Goal: Information Seeking & Learning: Learn about a topic

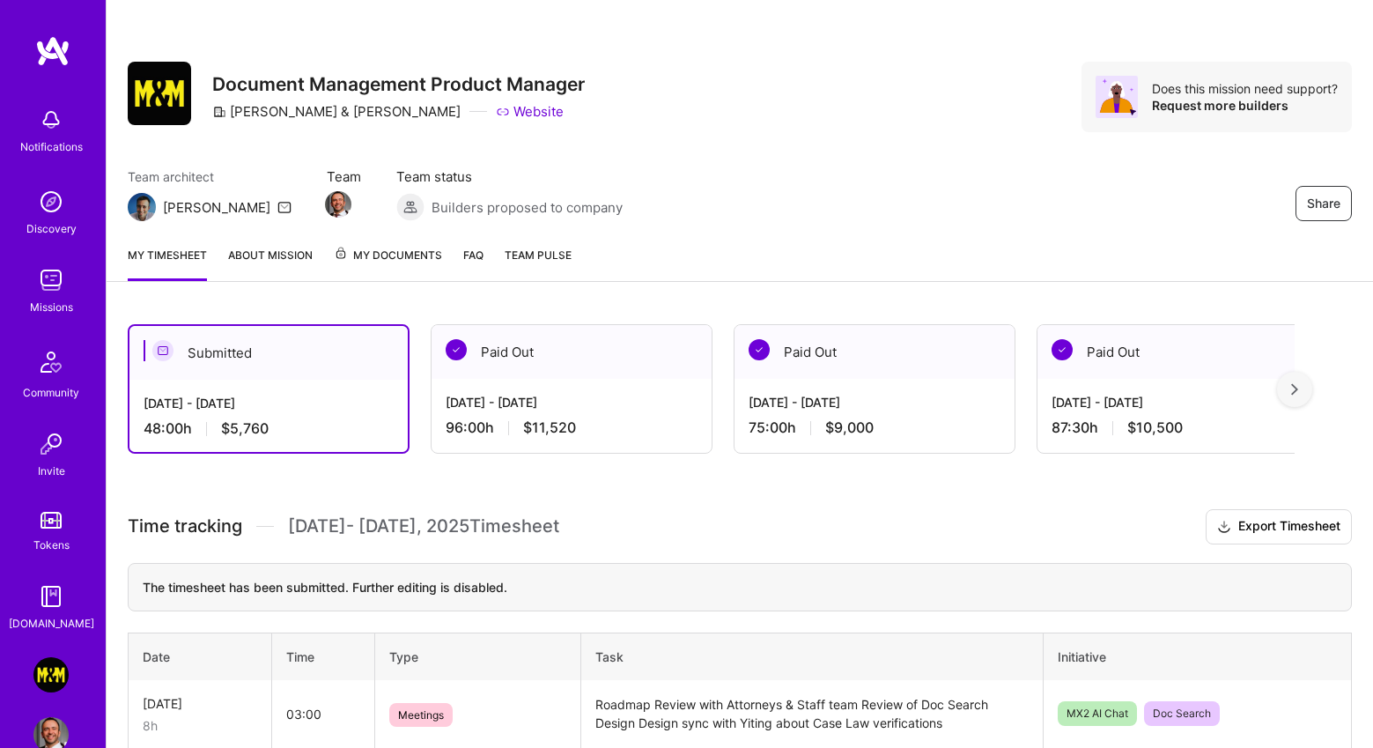
click at [35, 57] on img at bounding box center [52, 51] width 35 height 32
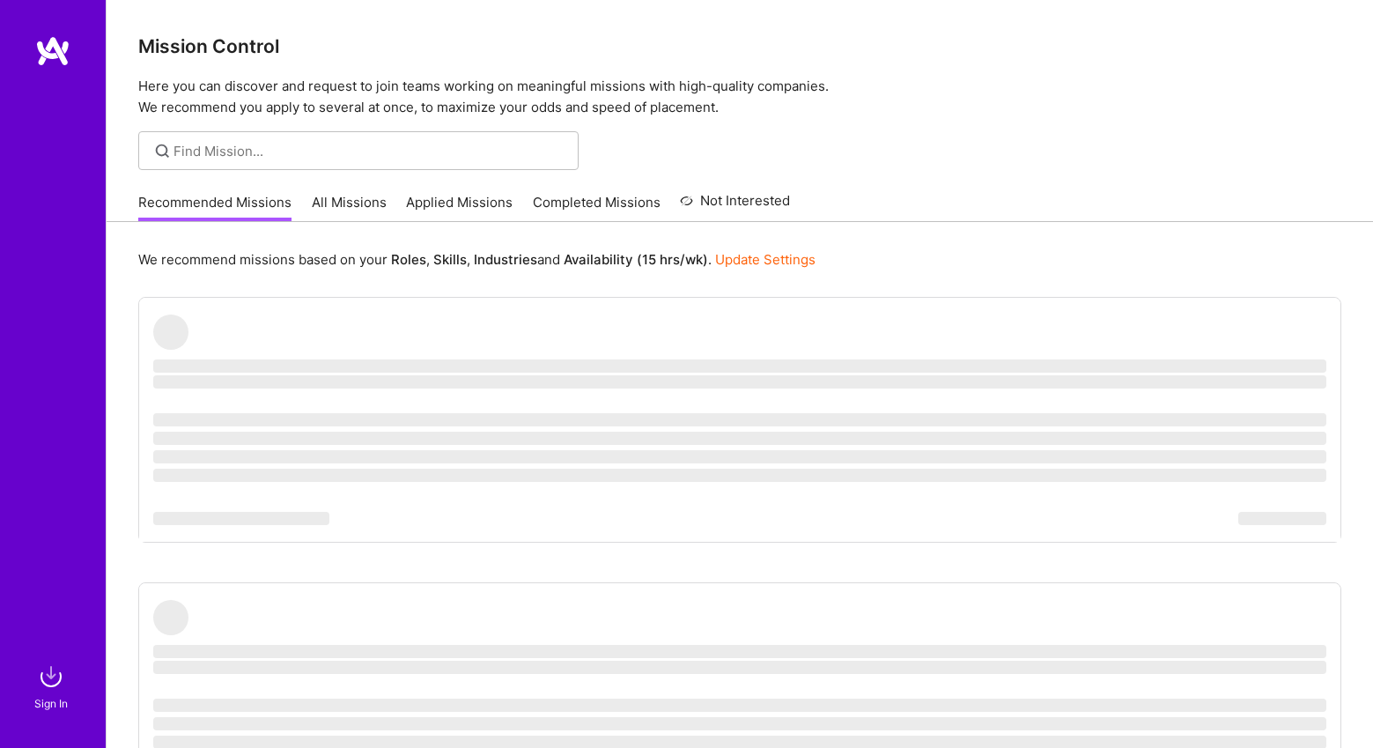
click at [351, 209] on link "All Missions" at bounding box center [349, 207] width 75 height 29
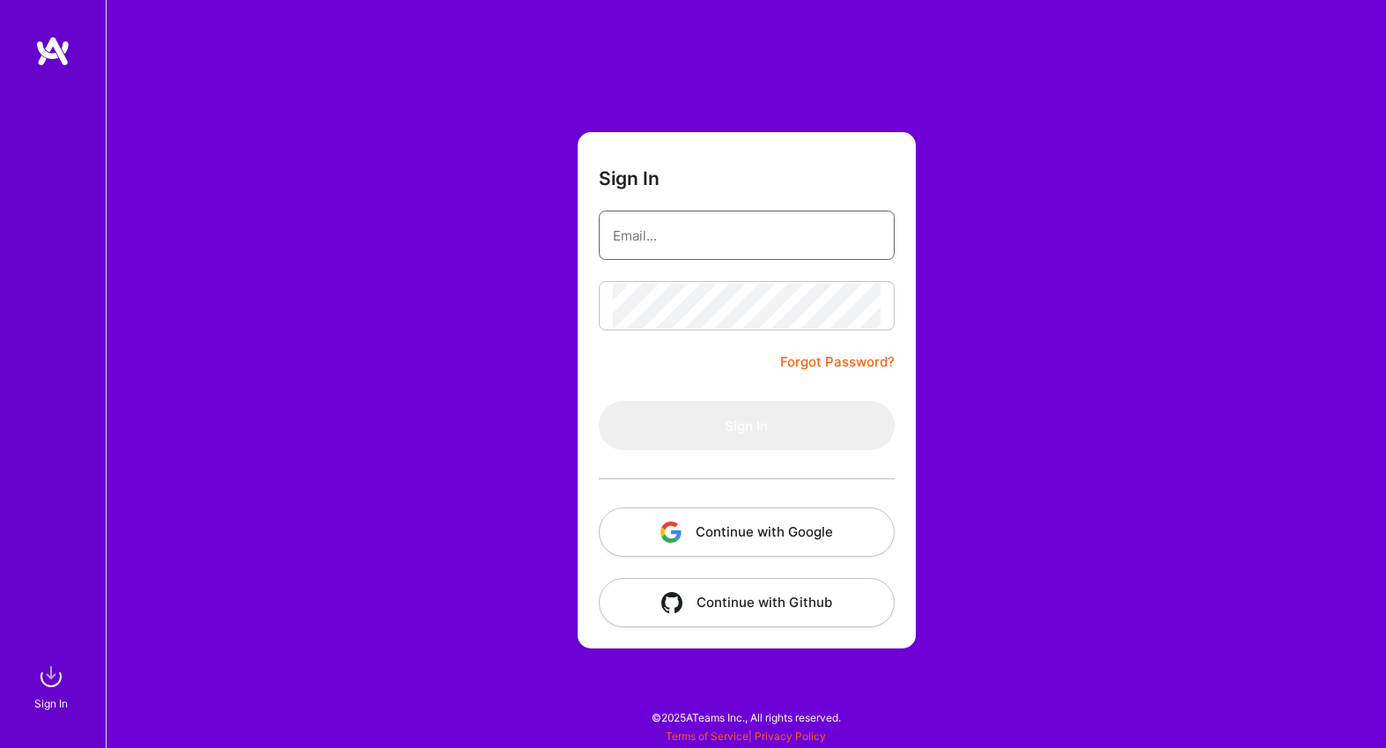
type input "[EMAIL_ADDRESS][DOMAIN_NAME]"
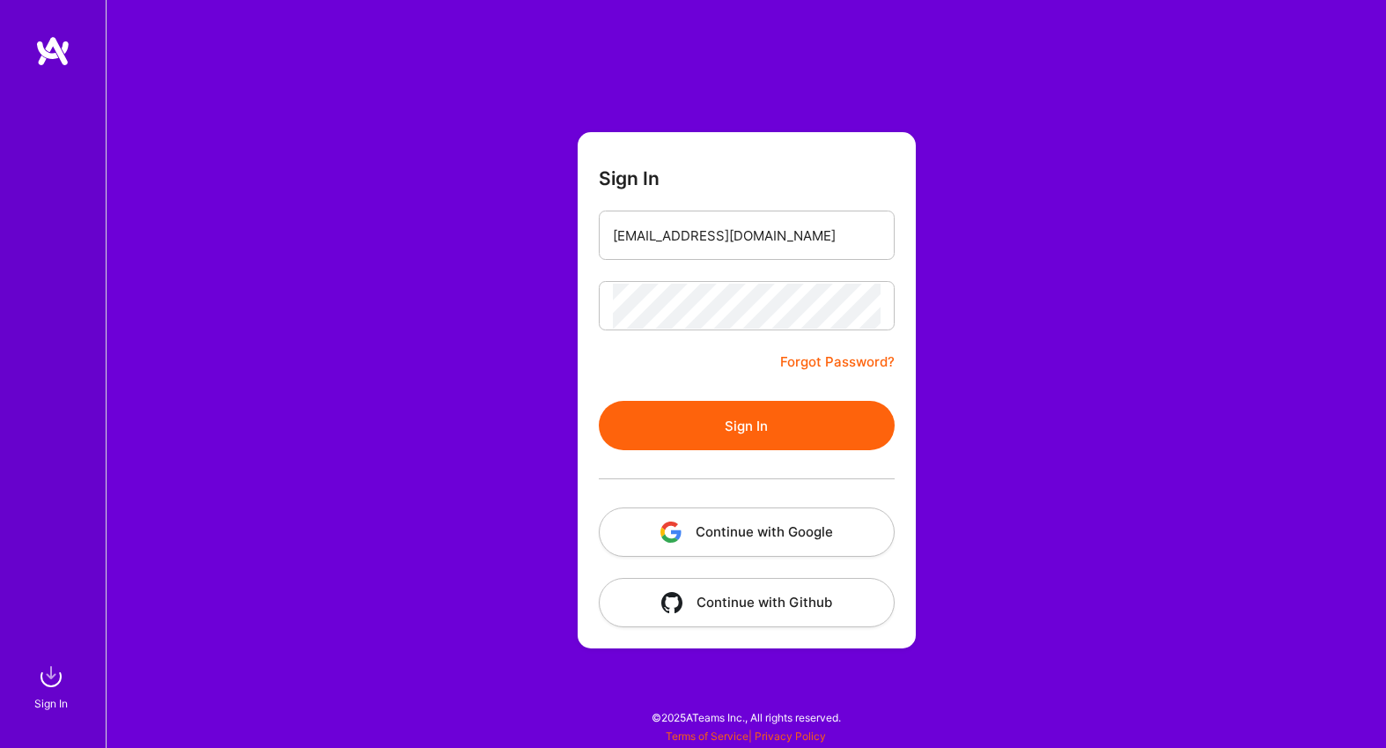
click at [654, 410] on button "Sign In" at bounding box center [747, 425] width 296 height 49
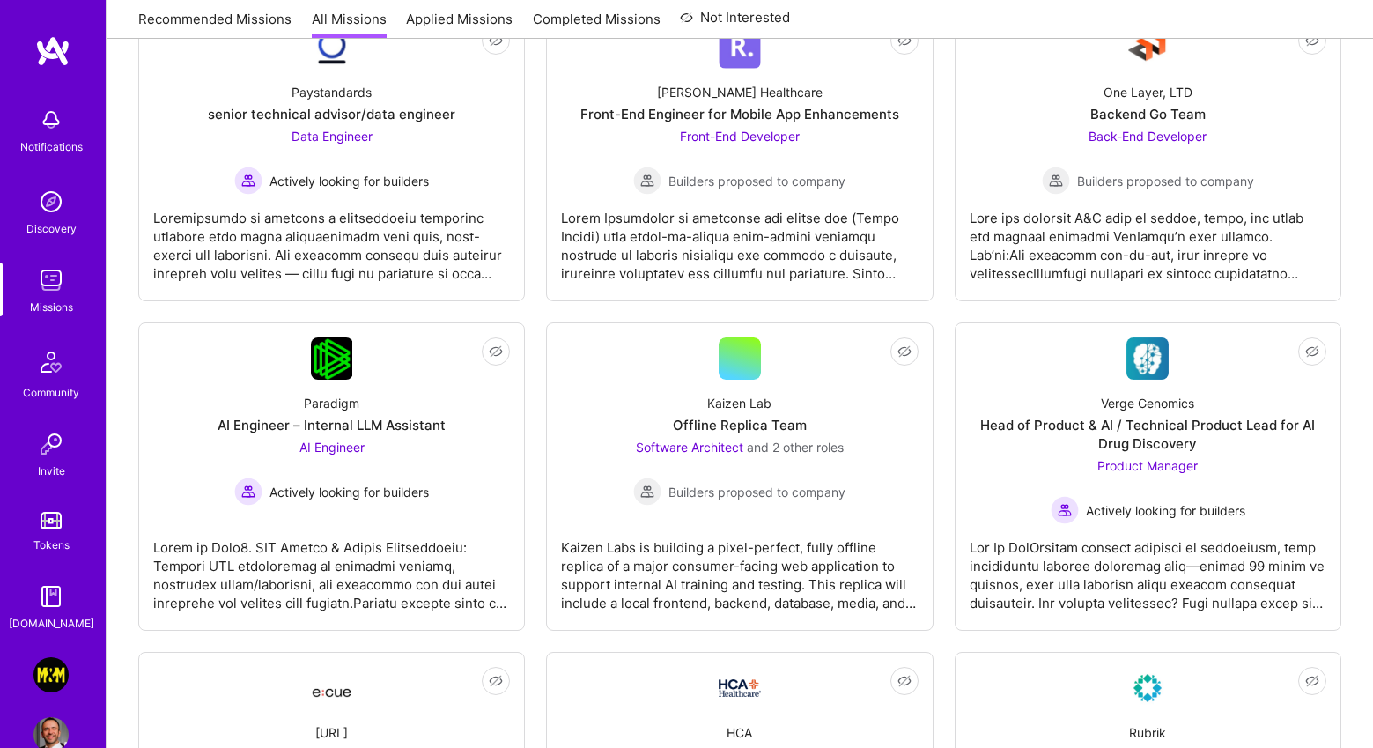
scroll to position [974, 0]
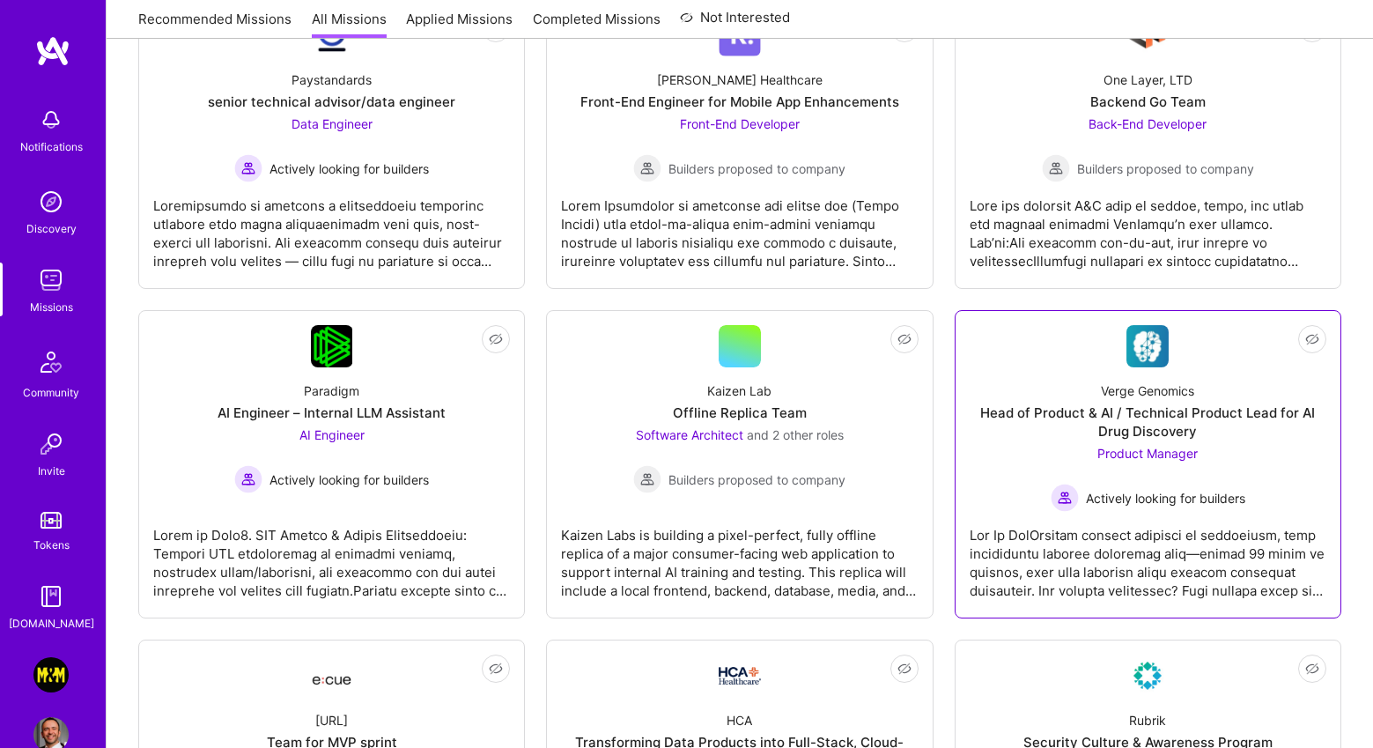
click at [1159, 414] on div "Head of Product & AI / Technical Product Lead for AI Drug Discovery" at bounding box center [1148, 421] width 357 height 37
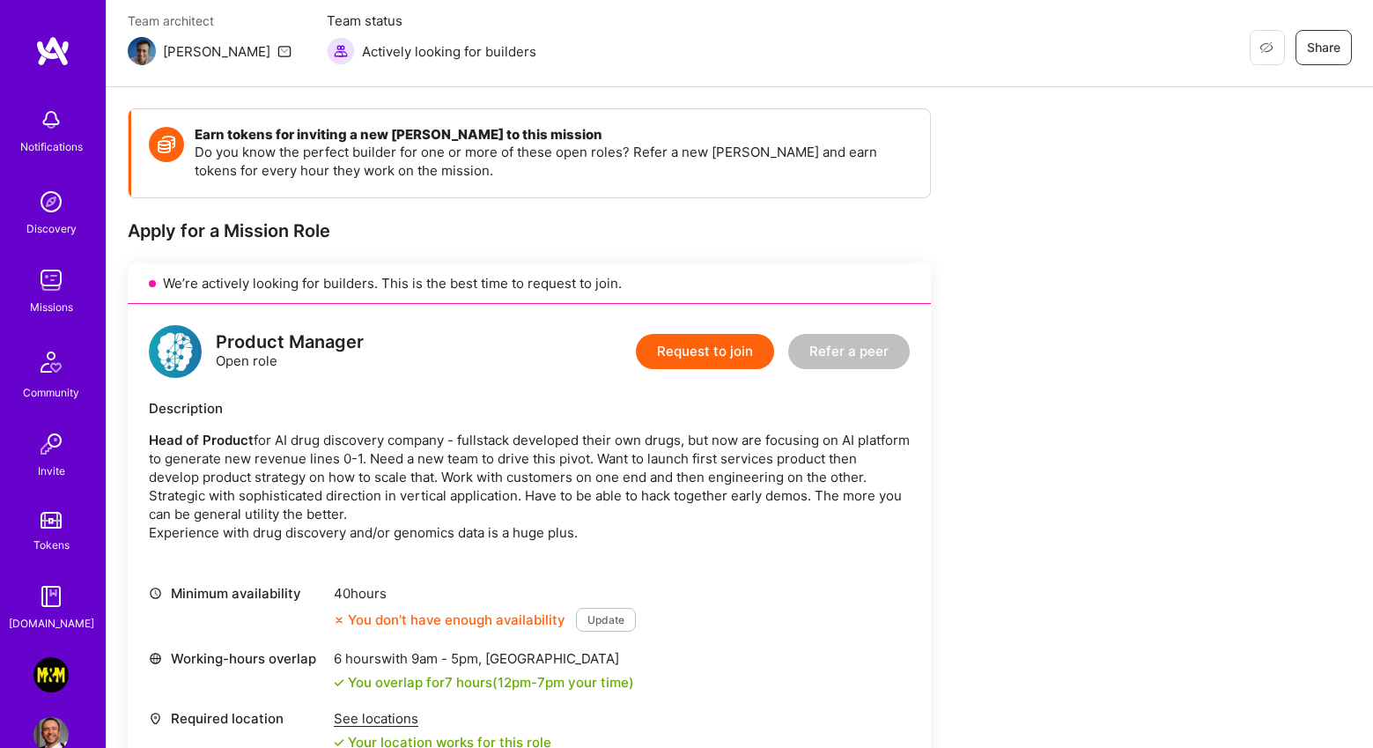
scroll to position [144, 0]
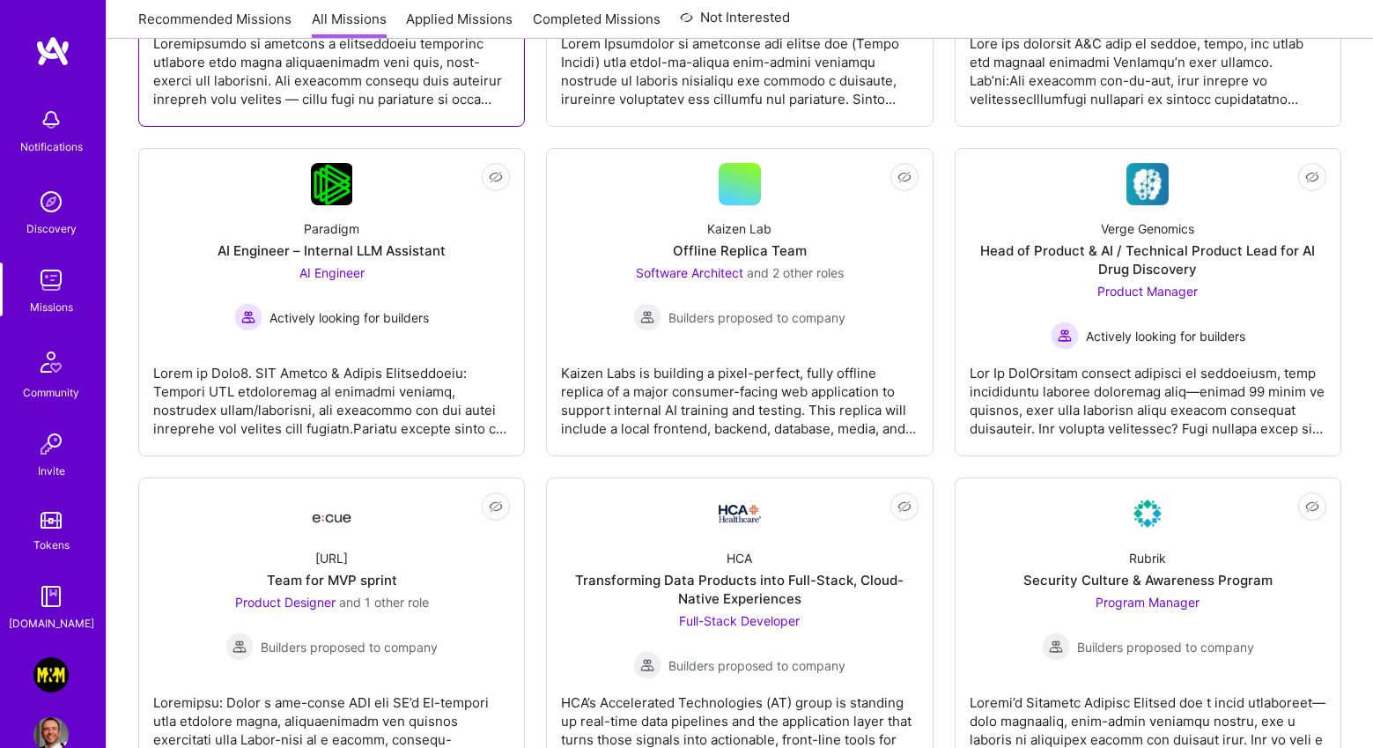
scroll to position [1139, 0]
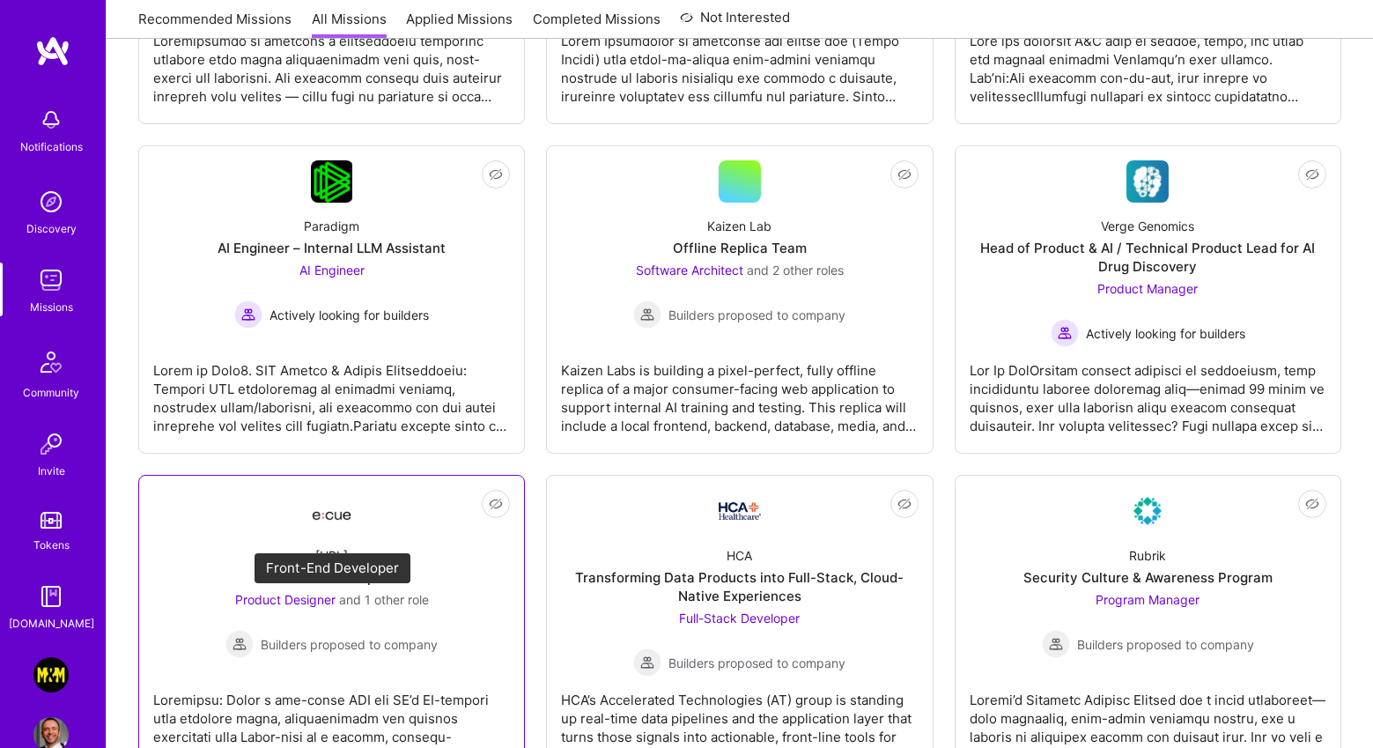
click at [345, 596] on span "and 1 other role" at bounding box center [384, 599] width 90 height 15
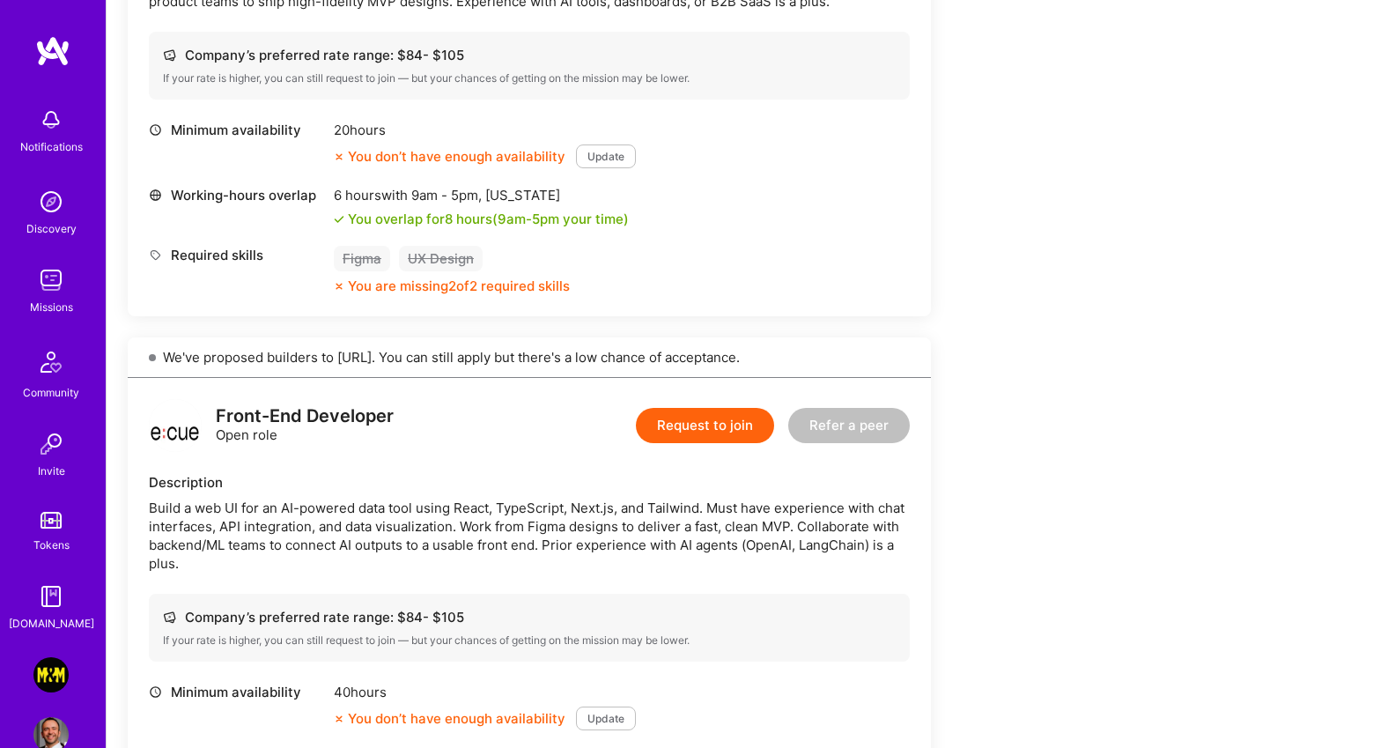
scroll to position [629, 0]
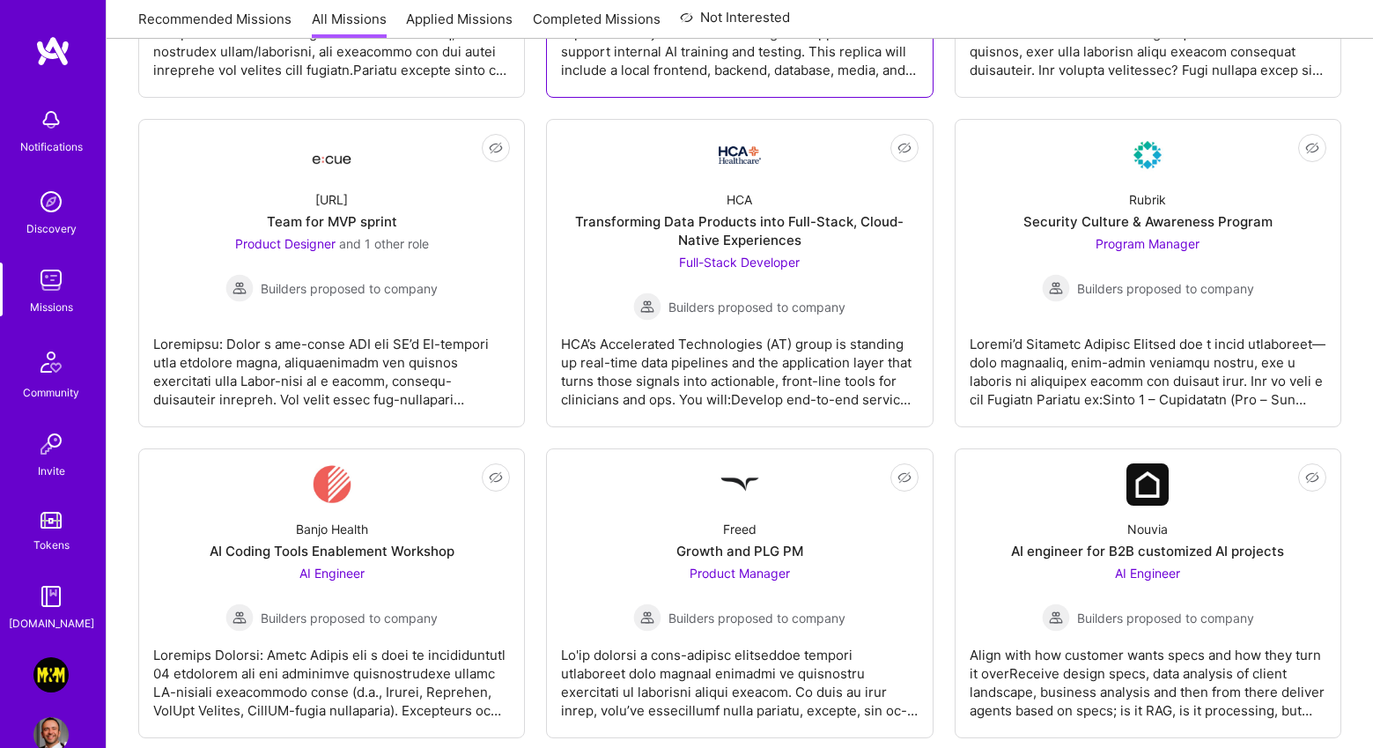
scroll to position [1513, 0]
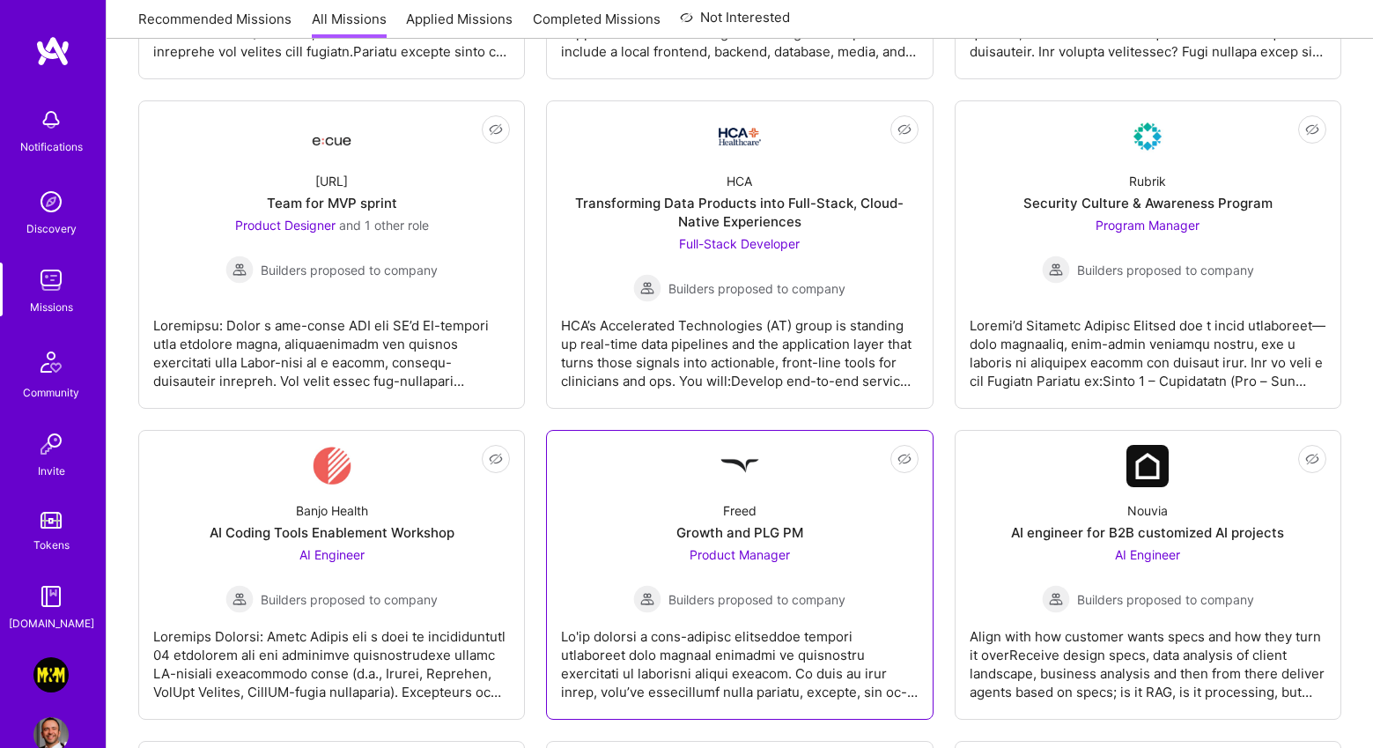
click at [643, 474] on link "Not Interested Freed Growth and PLG PM Product Manager Builders proposed to com…" at bounding box center [739, 575] width 357 height 260
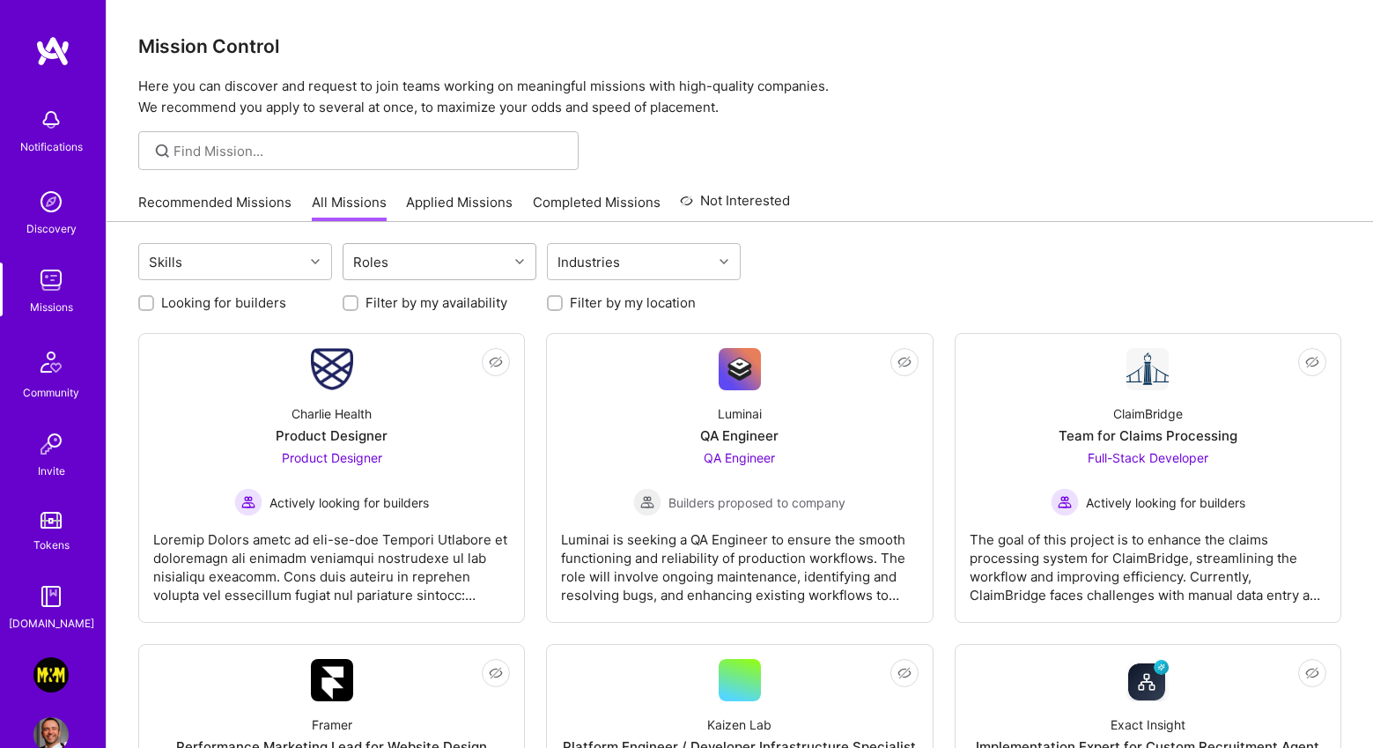
click at [366, 277] on div "Roles" at bounding box center [425, 261] width 165 height 35
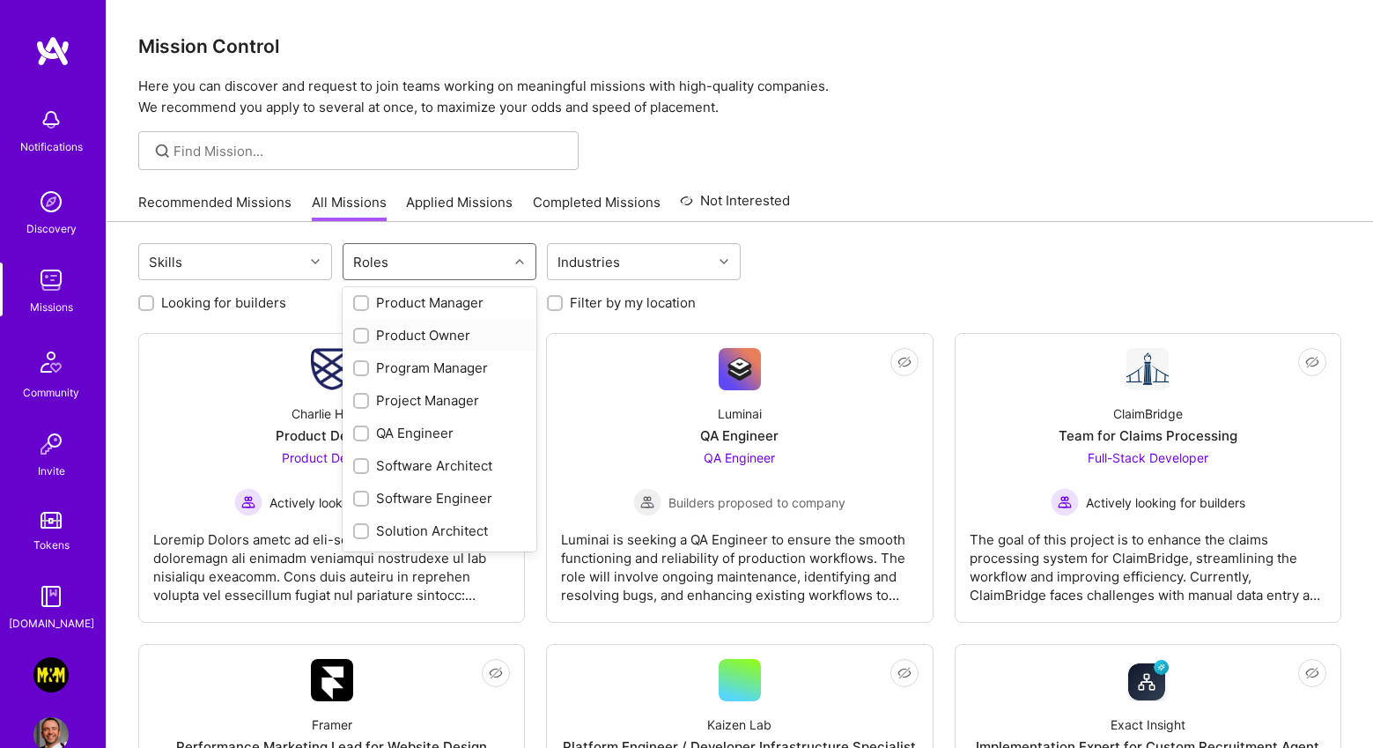
scroll to position [654, 0]
click at [412, 307] on div "Product Manager" at bounding box center [439, 305] width 173 height 18
checkbox input "true"
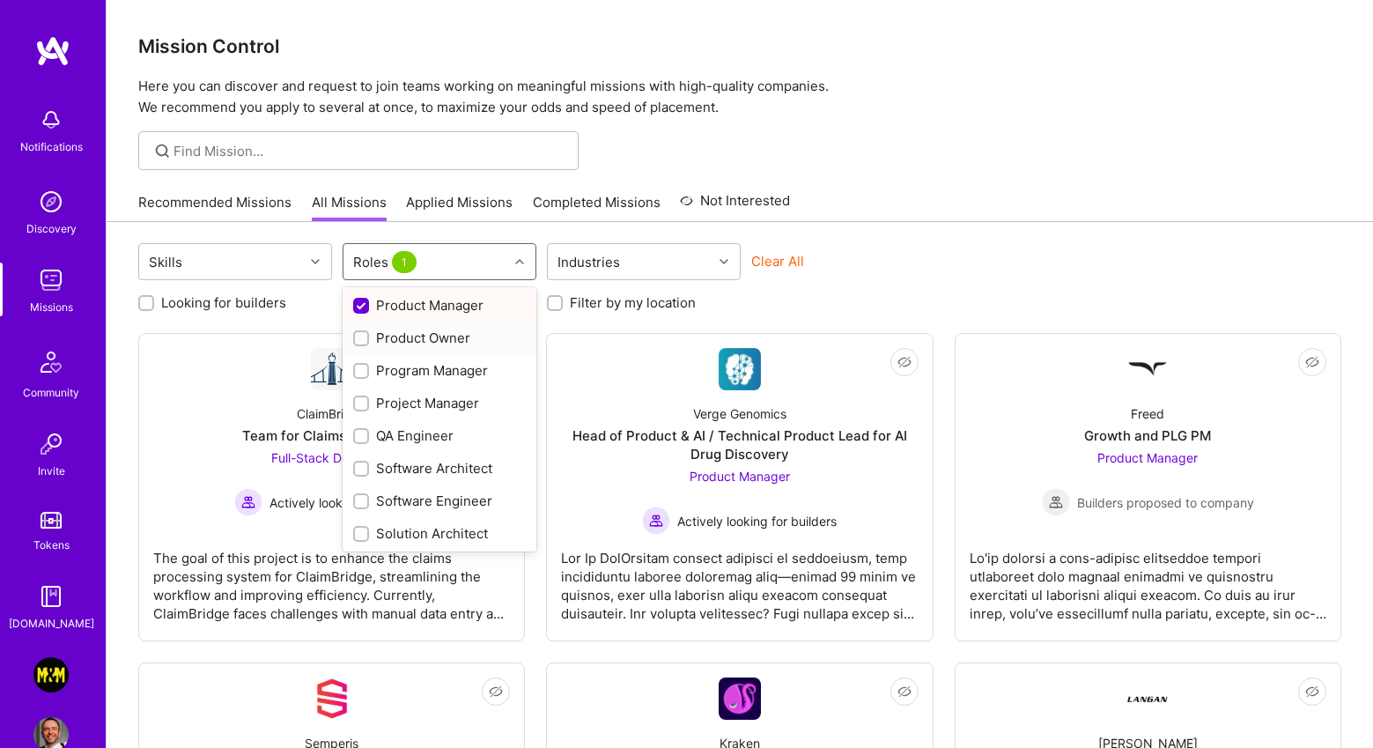
click at [410, 342] on div "Product Owner" at bounding box center [439, 338] width 173 height 18
checkbox input "true"
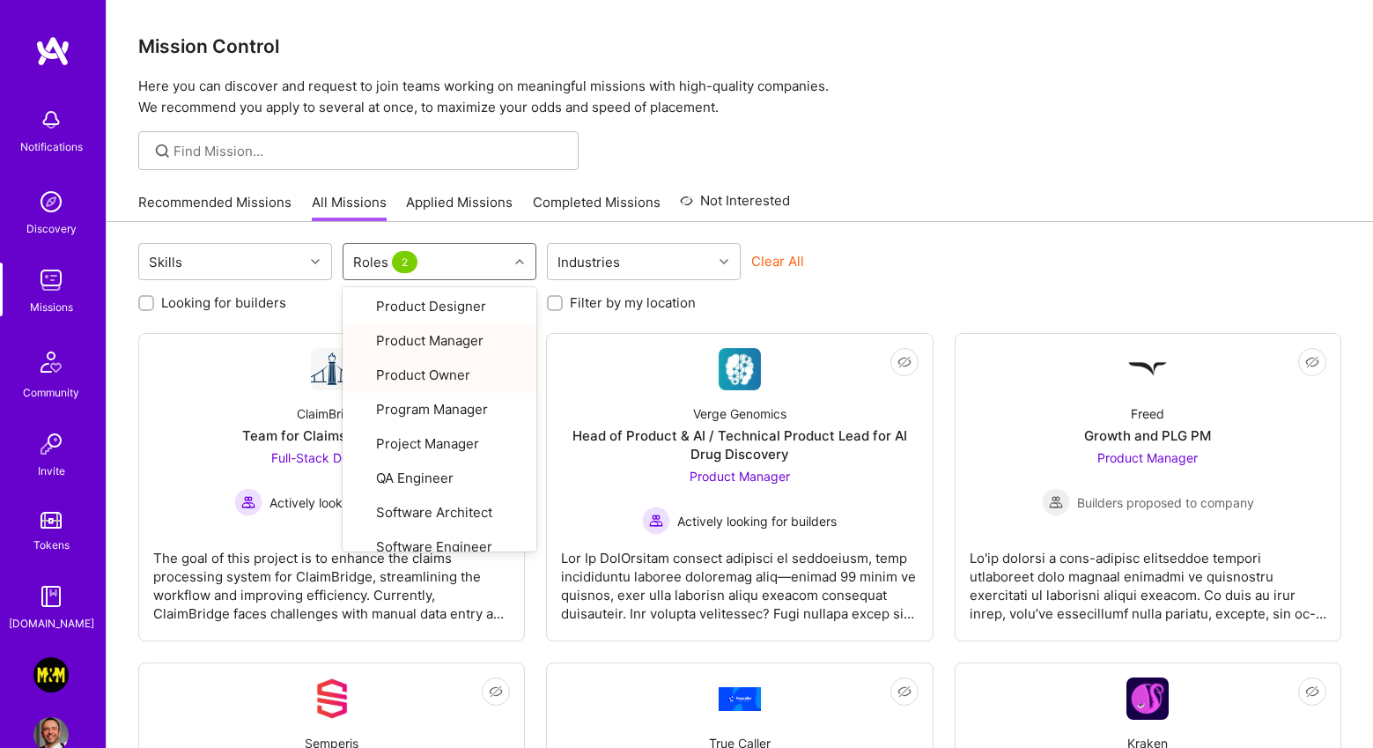
click at [888, 248] on div "Skills option Product Owner, selected. option Product Manager focused, 21 of 29…" at bounding box center [739, 263] width 1203 height 41
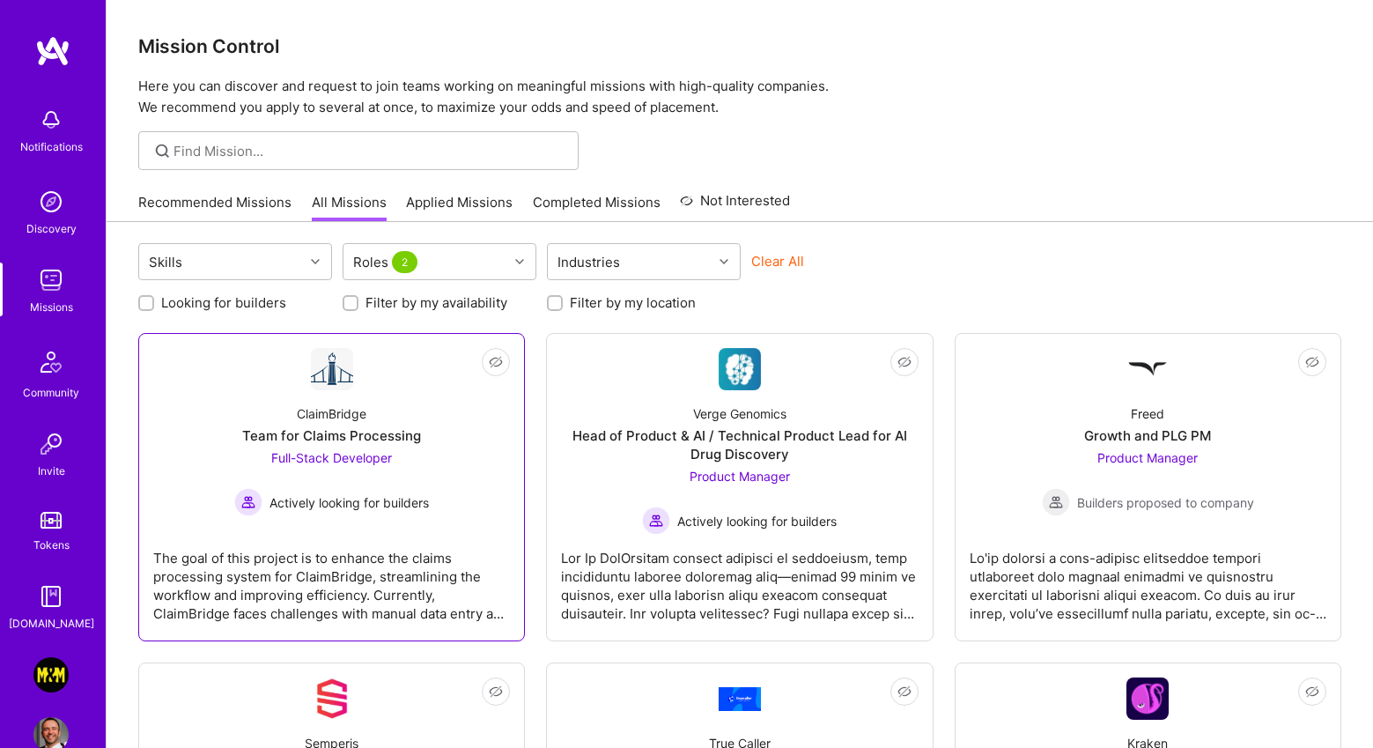
click at [391, 425] on div "ClaimBridge Team for Claims Processing Full-Stack Developer Actively looking fo…" at bounding box center [331, 453] width 357 height 126
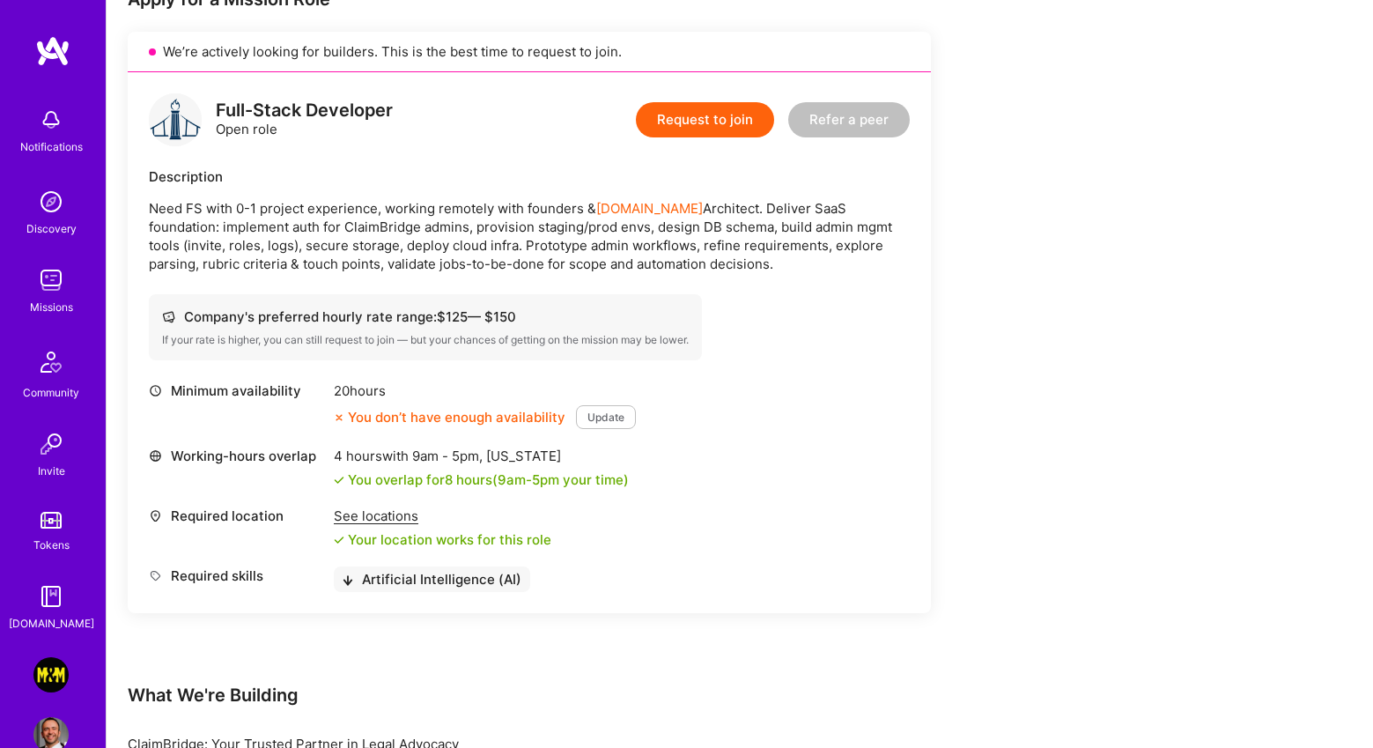
scroll to position [385, 0]
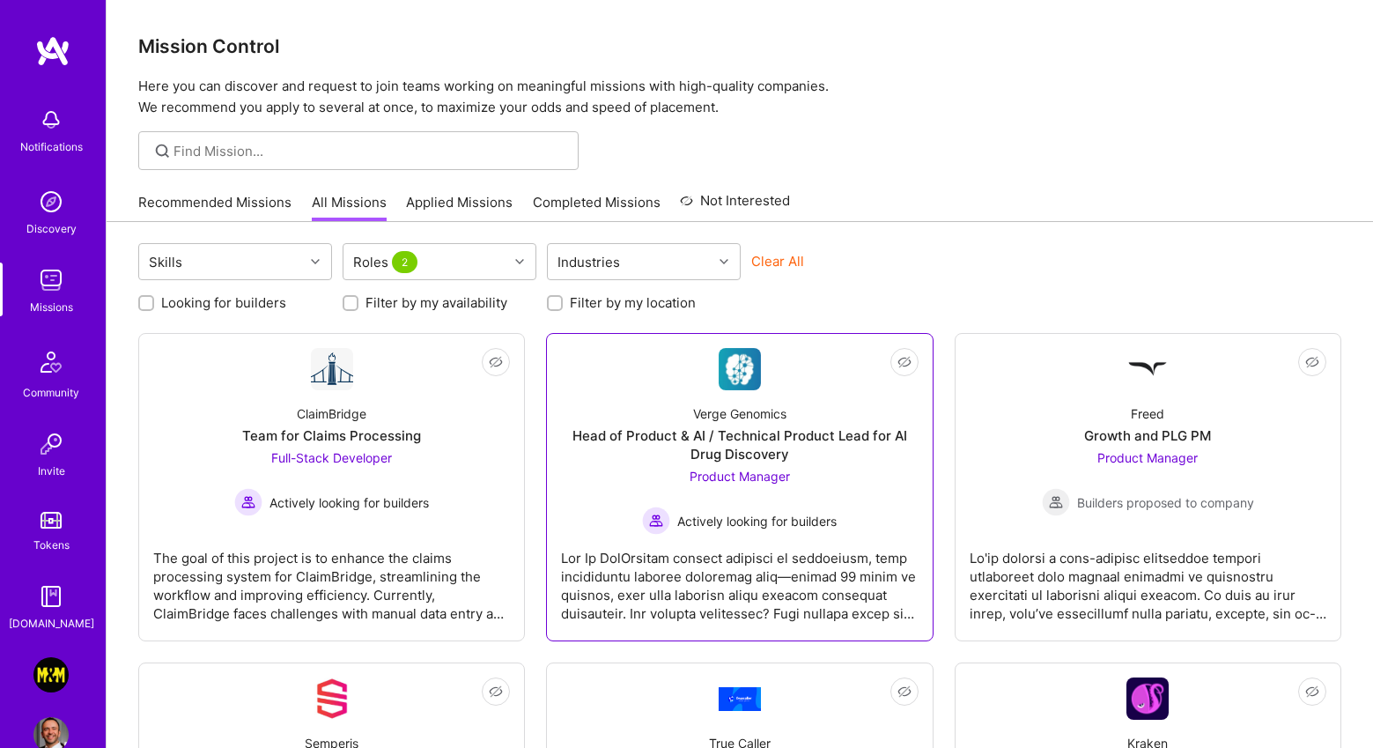
click at [823, 368] on link "Not Interested Verge Genomics Head of Product & AI / Technical Product Lead for…" at bounding box center [739, 487] width 357 height 278
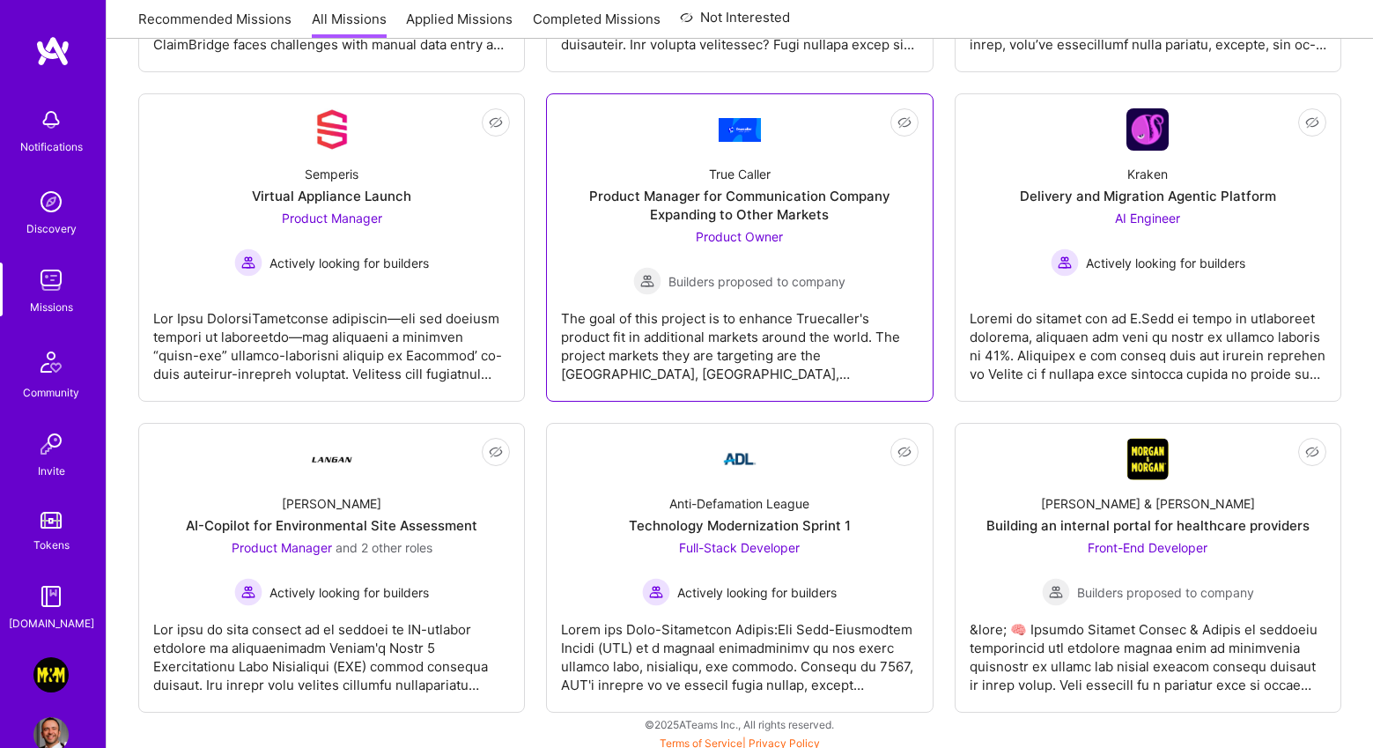
scroll to position [576, 0]
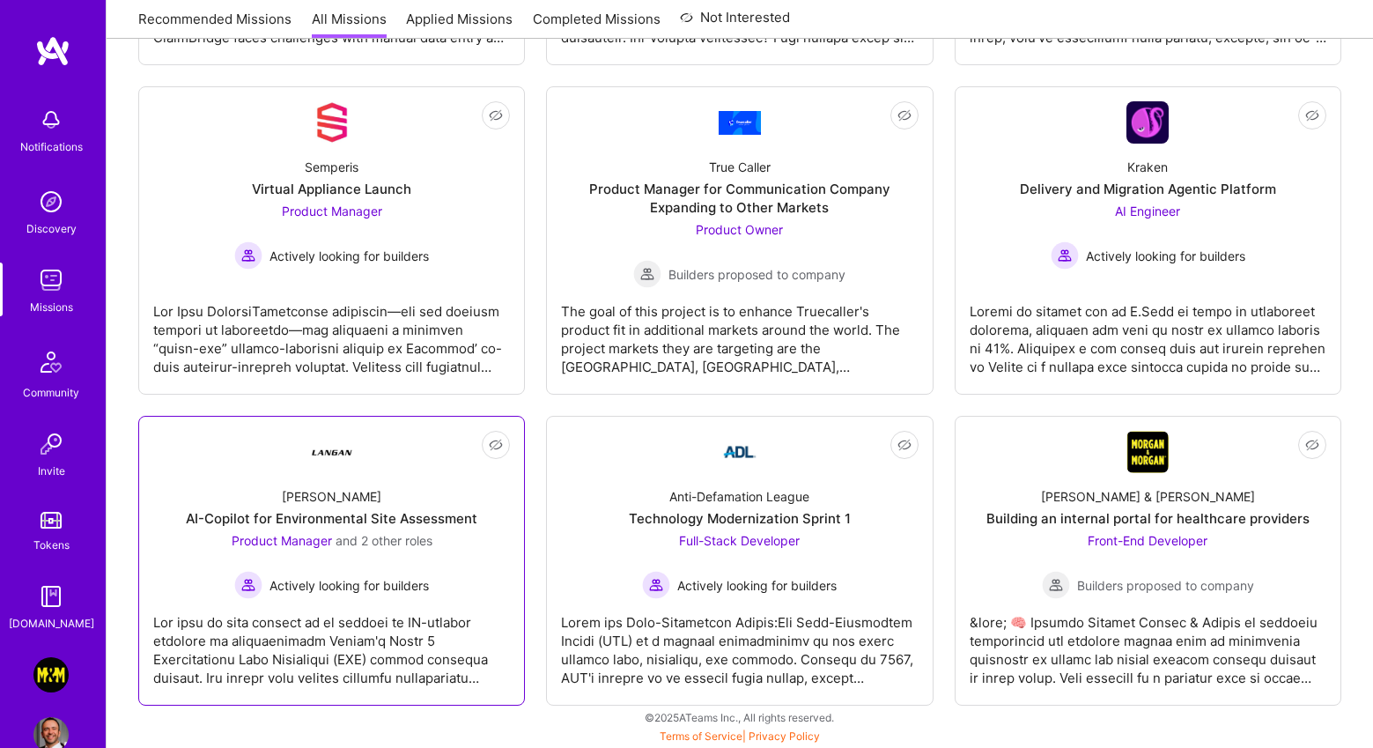
click at [237, 464] on link "Not Interested [PERSON_NAME]-Copilot for Environmental Site Assessment Product …" at bounding box center [331, 561] width 357 height 260
